Goal: Information Seeking & Learning: Check status

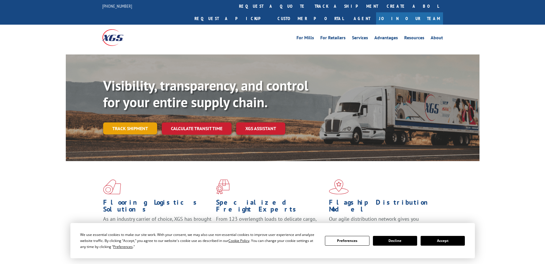
drag, startPoint x: 0, startPoint y: 0, endPoint x: 124, endPoint y: 115, distance: 169.0
click at [124, 123] on link "Track shipment" at bounding box center [130, 129] width 54 height 12
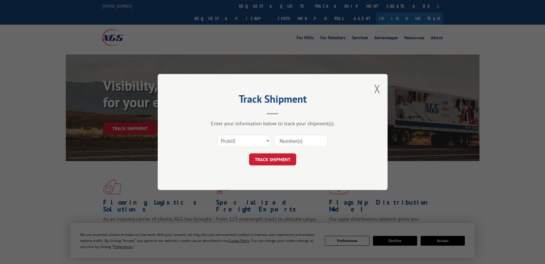
click at [296, 142] on input at bounding box center [300, 141] width 53 height 12
paste input "17402260"
click at [289, 142] on input "17402260" at bounding box center [300, 141] width 53 height 12
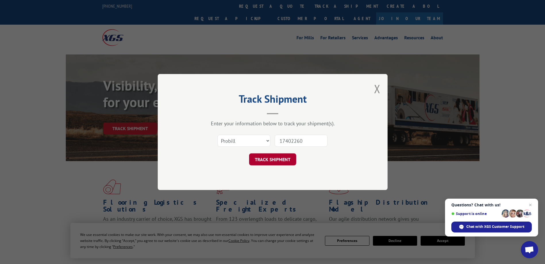
type input "17402260"
click at [279, 160] on button "TRACK SHIPMENT" at bounding box center [272, 160] width 47 height 12
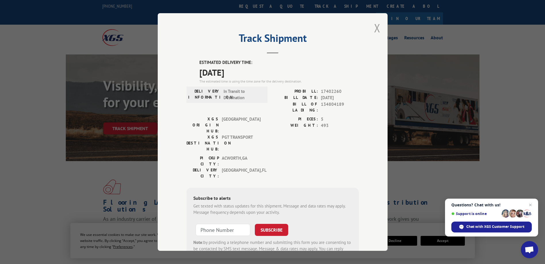
click at [375, 32] on button "Close modal" at bounding box center [377, 27] width 6 height 15
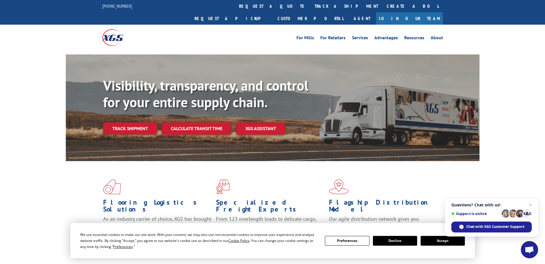
click at [433, 240] on button "Accept" at bounding box center [442, 241] width 44 height 10
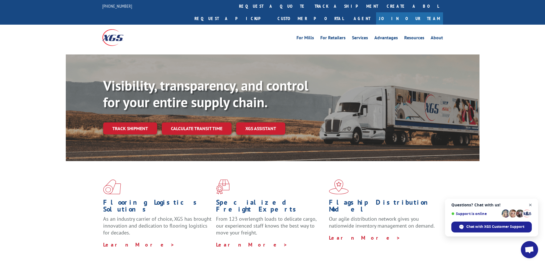
click at [530, 204] on span "Close chat" at bounding box center [529, 205] width 7 height 7
